Goal: Task Accomplishment & Management: Use online tool/utility

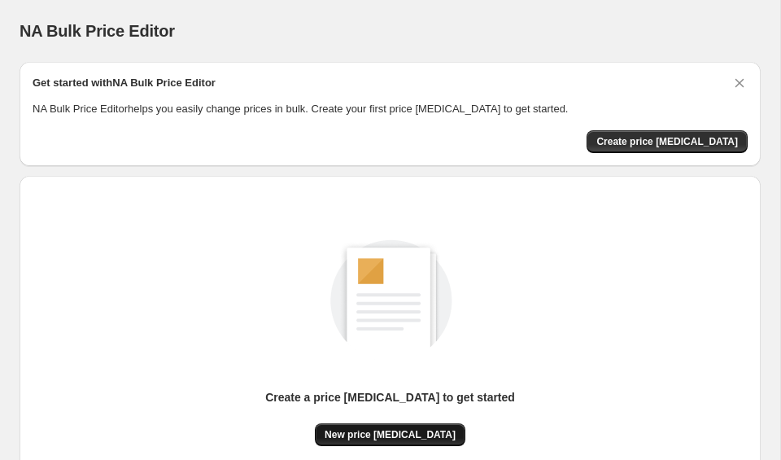
click at [387, 437] on span "New price [MEDICAL_DATA]" at bounding box center [390, 434] width 131 height 13
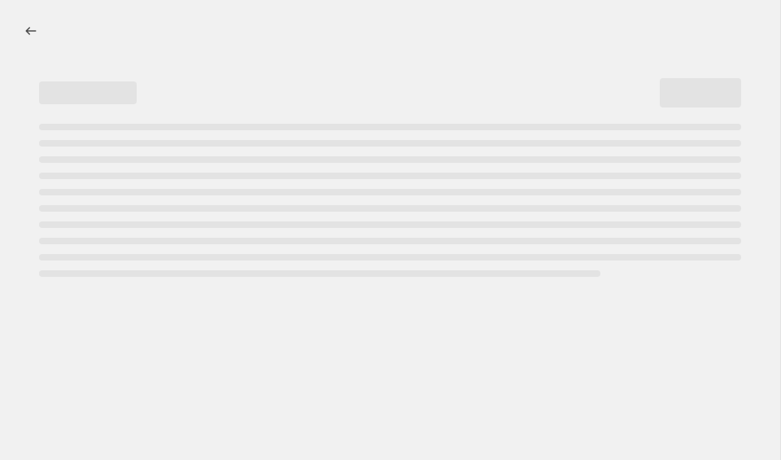
select select "percentage"
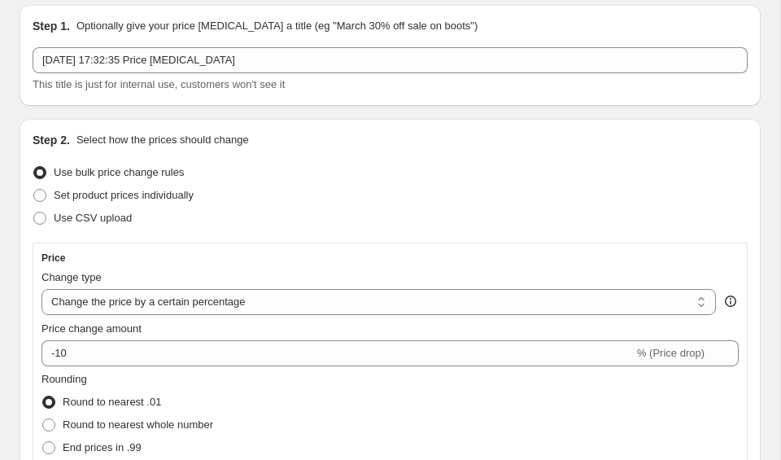
scroll to position [98, 0]
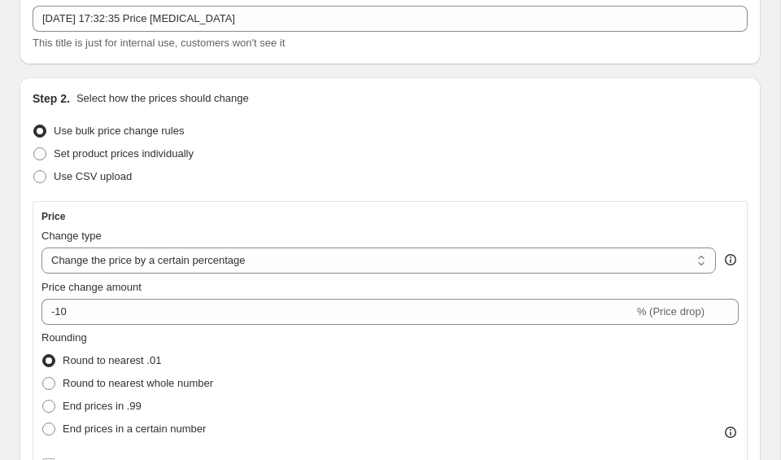
click at [171, 296] on div "Price change amount -10 % (Price drop)" at bounding box center [389, 302] width 697 height 46
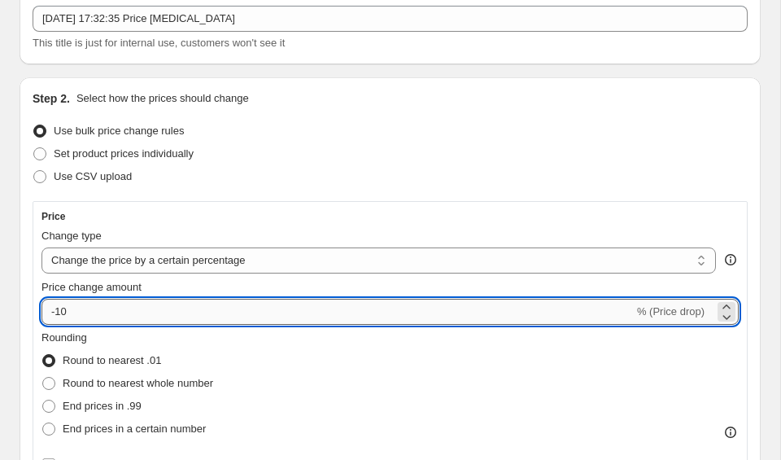
click at [171, 310] on input "-10" at bounding box center [337, 312] width 592 height 26
type input "-1"
type input "-35"
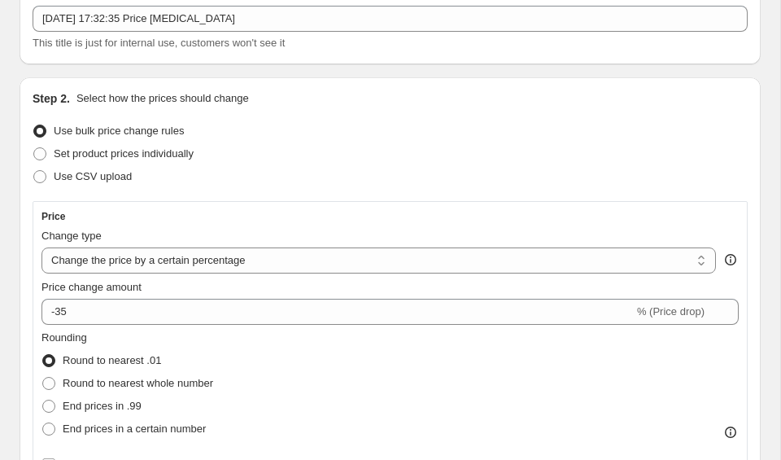
click at [508, 146] on div "Set product prices individually" at bounding box center [390, 153] width 715 height 23
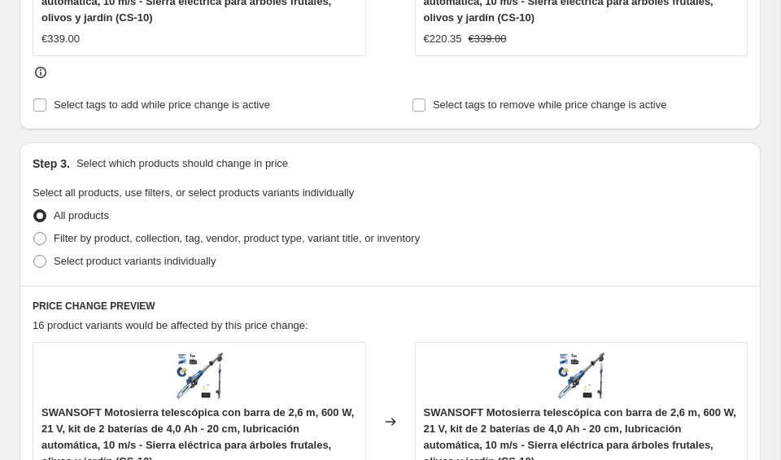
scroll to position [1726, 0]
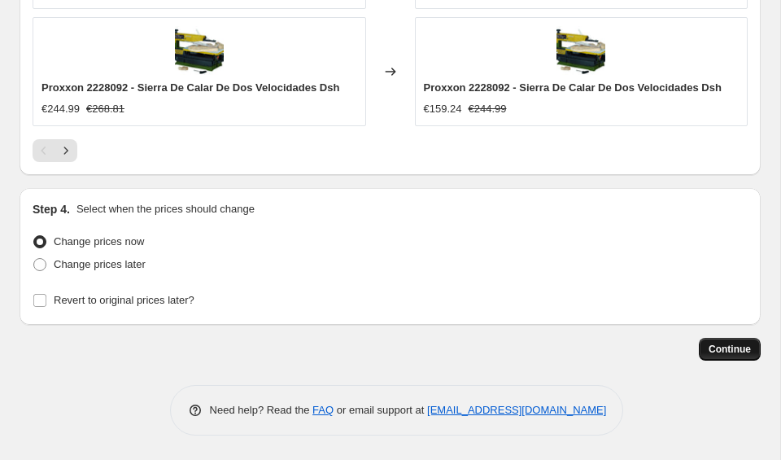
click at [713, 358] on button "Continue" at bounding box center [730, 349] width 62 height 23
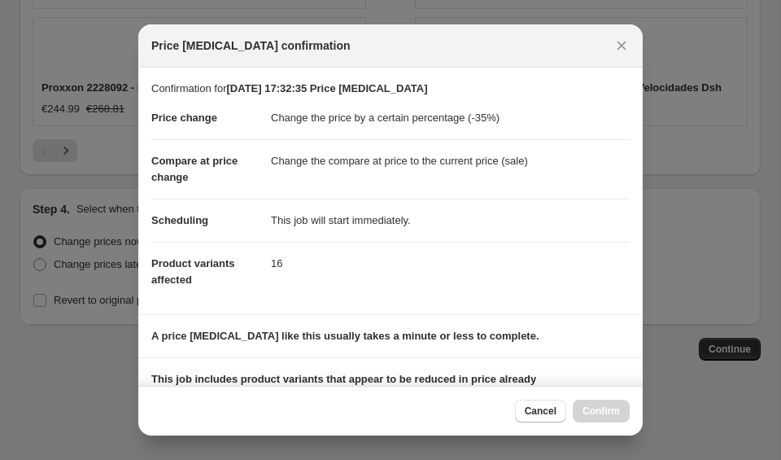
scroll to position [225, 0]
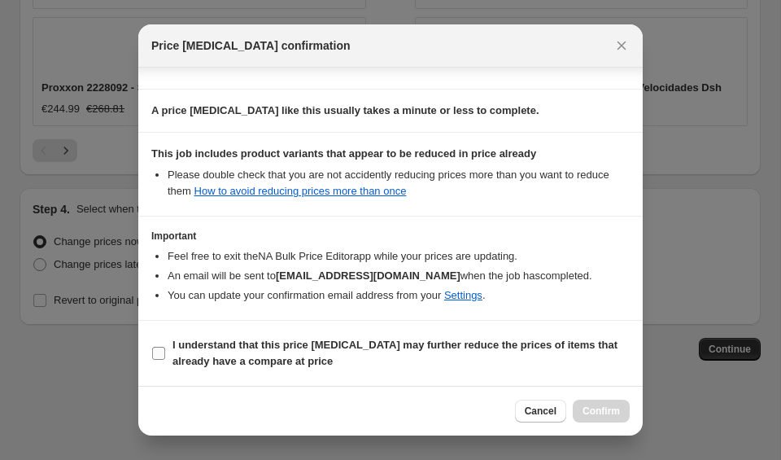
click at [216, 355] on b "I understand that this price change job may further reduce the prices of items …" at bounding box center [394, 352] width 445 height 28
click at [165, 355] on input "I understand that this price change job may further reduce the prices of items …" at bounding box center [158, 353] width 13 height 13
checkbox input "true"
click at [599, 411] on span "Confirm" at bounding box center [600, 410] width 37 height 13
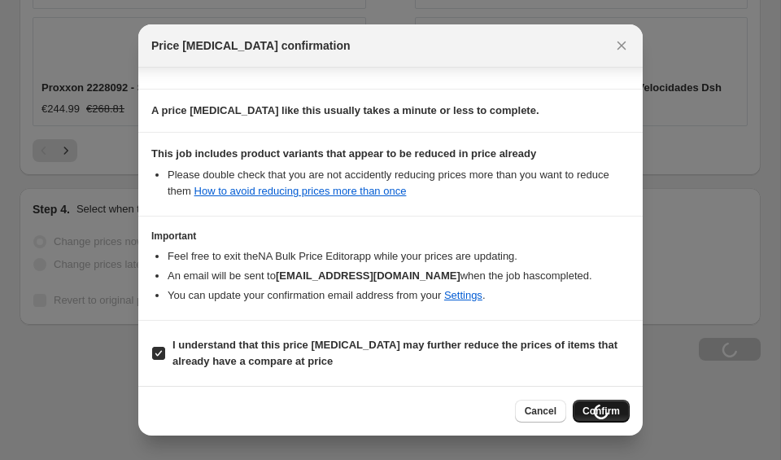
scroll to position [1804, 0]
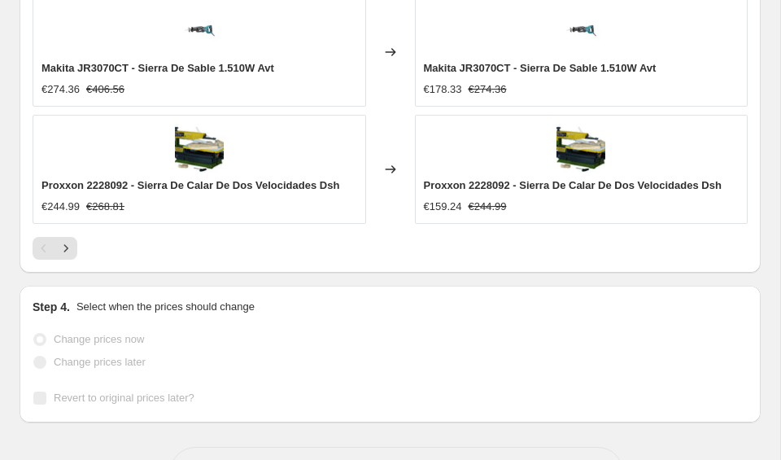
drag, startPoint x: 597, startPoint y: 409, endPoint x: 561, endPoint y: 369, distance: 53.6
click at [570, 389] on div "Step 4. Select when the prices should change Change prices now Change prices la…" at bounding box center [390, 354] width 741 height 137
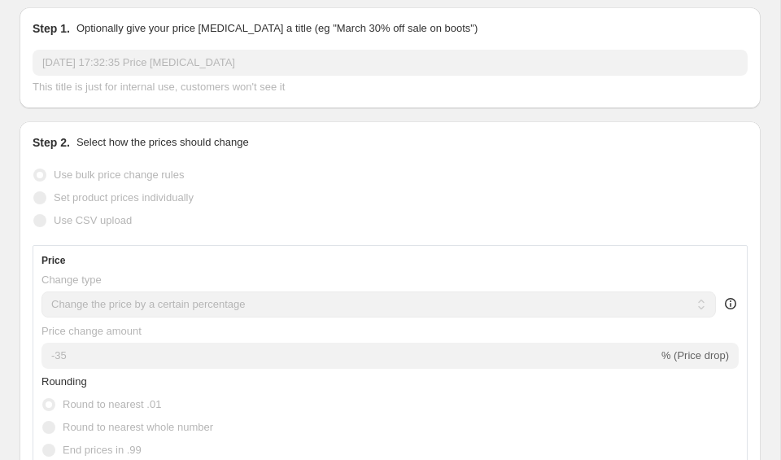
scroll to position [0, 0]
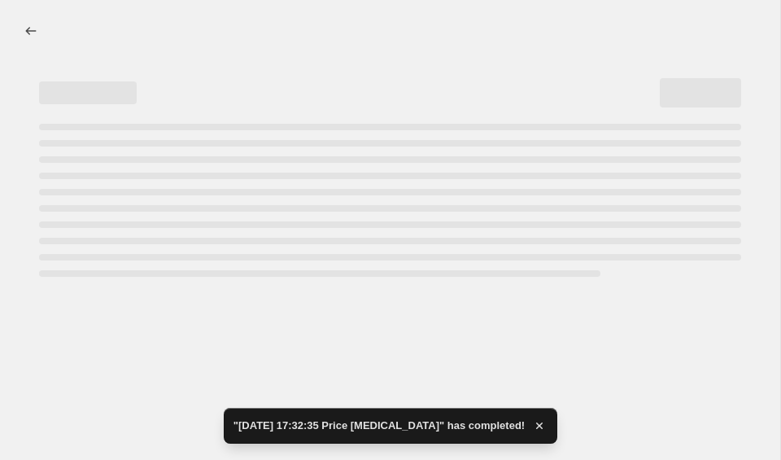
select select "percentage"
